Goal: Information Seeking & Learning: Understand process/instructions

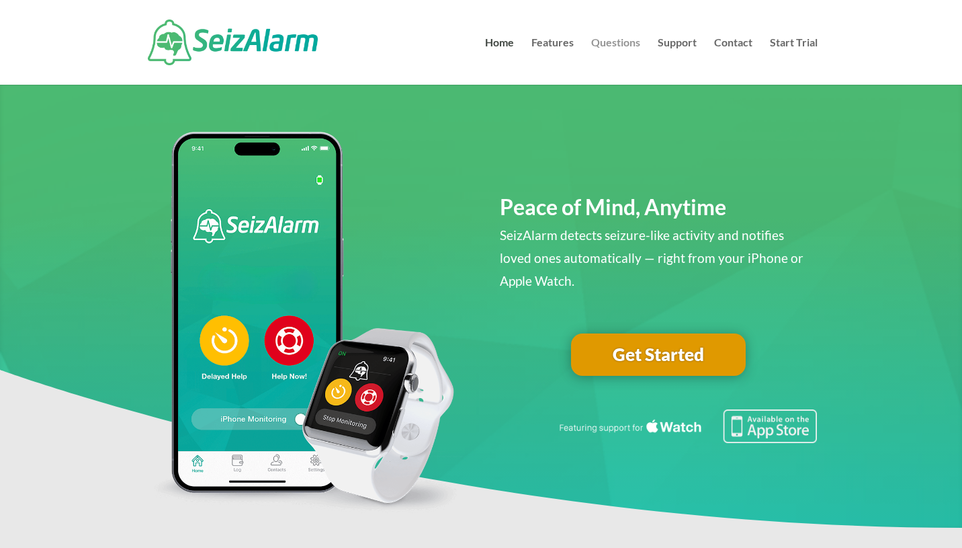
click at [623, 40] on link "Questions" at bounding box center [615, 61] width 49 height 47
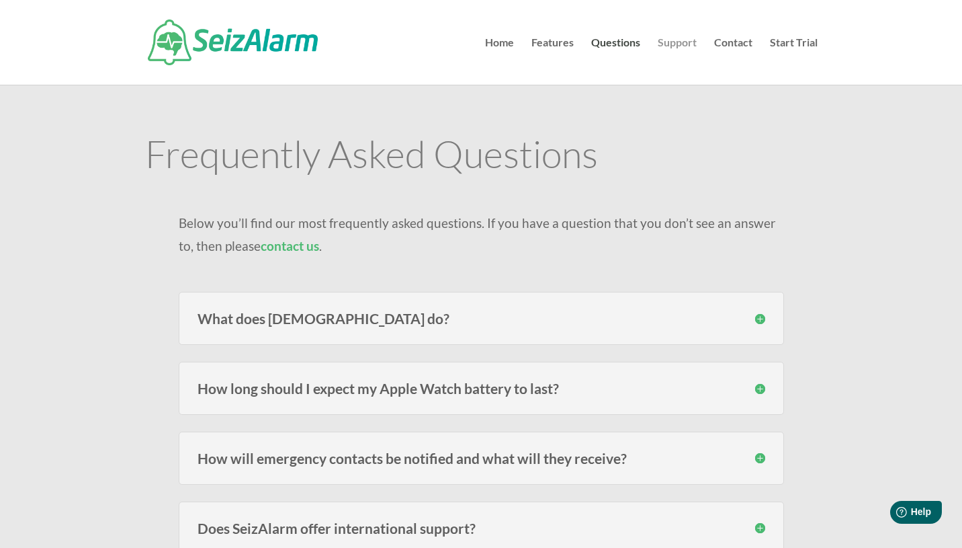
click at [683, 44] on link "Support" at bounding box center [677, 61] width 39 height 47
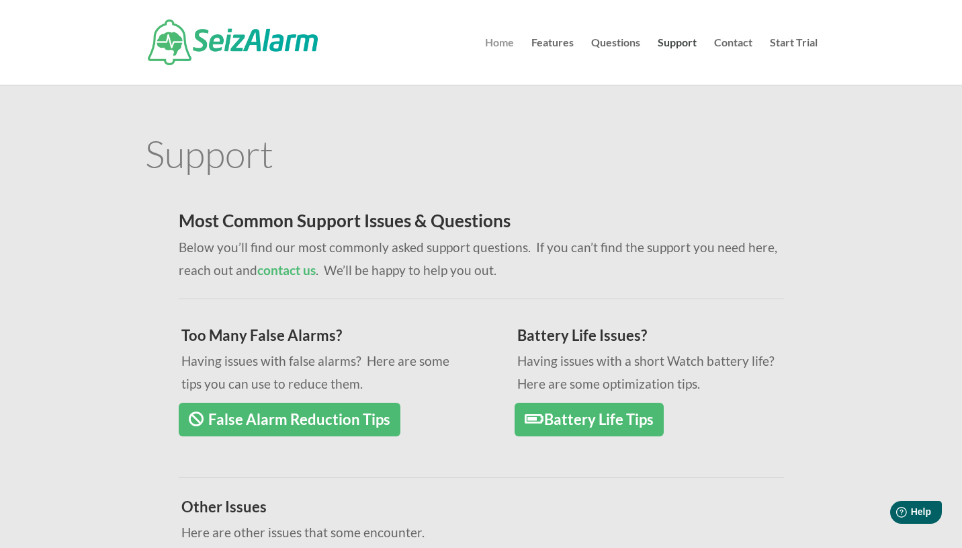
click at [503, 45] on link "Home" at bounding box center [499, 61] width 29 height 47
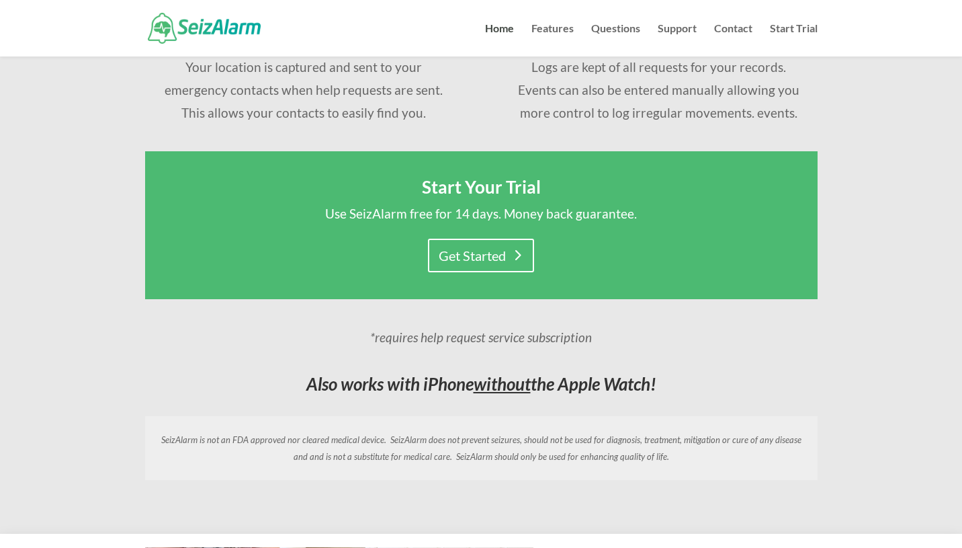
scroll to position [977, 0]
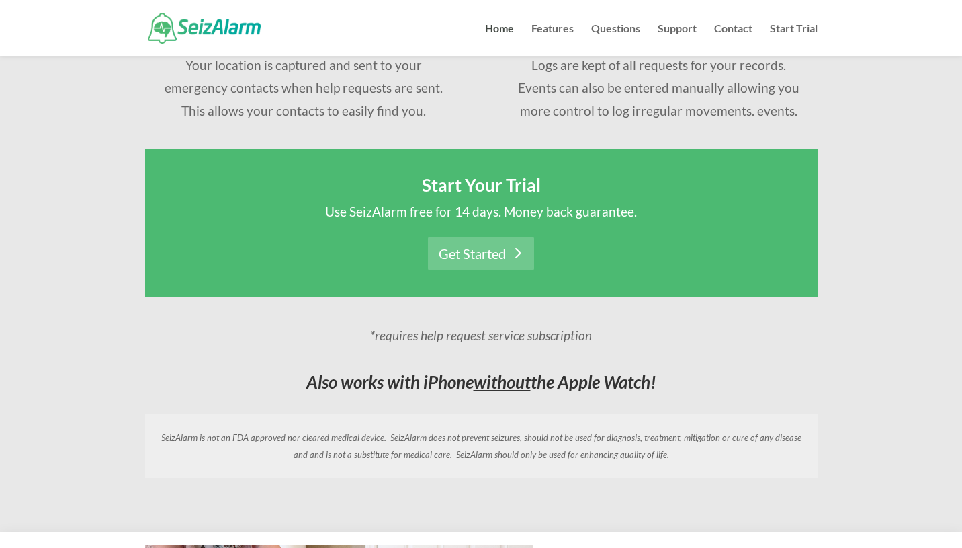
click at [467, 247] on link "Get Started" at bounding box center [481, 254] width 106 height 34
